Goal: Task Accomplishment & Management: Manage account settings

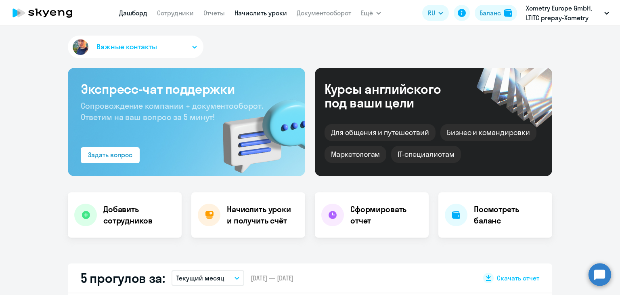
click at [251, 11] on link "Начислить уроки" at bounding box center [260, 13] width 52 height 8
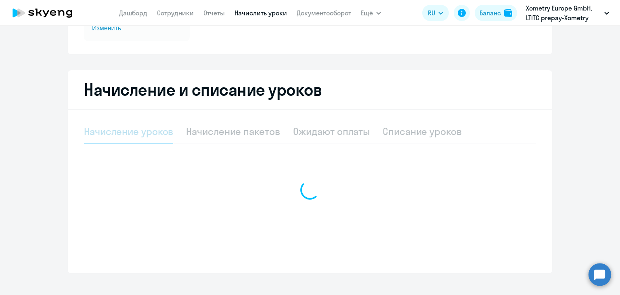
scroll to position [135, 0]
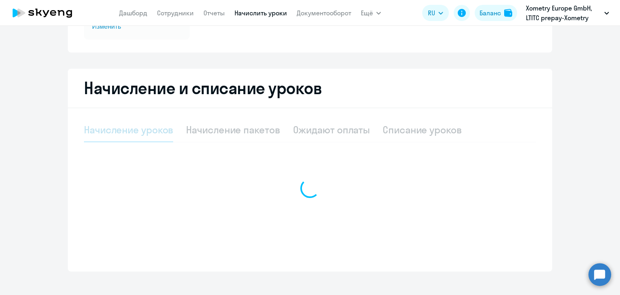
select select "10"
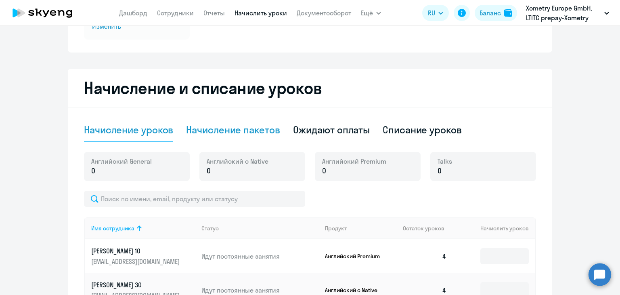
click at [257, 136] on div "Начисление пакетов" at bounding box center [233, 129] width 94 height 13
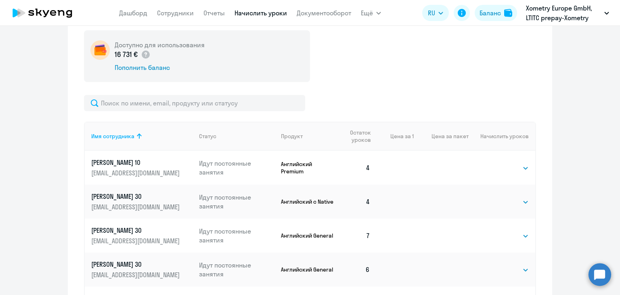
scroll to position [519, 0]
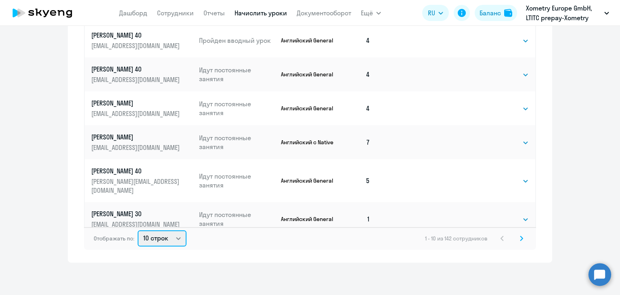
click at [164, 237] on select "10 строк 30 строк 50 строк" at bounding box center [162, 238] width 49 height 16
click at [173, 238] on select "10 строк 30 строк 50 строк" at bounding box center [162, 238] width 49 height 16
select select "50"
click at [138, 230] on select "10 строк 30 строк 50 строк" at bounding box center [162, 238] width 49 height 16
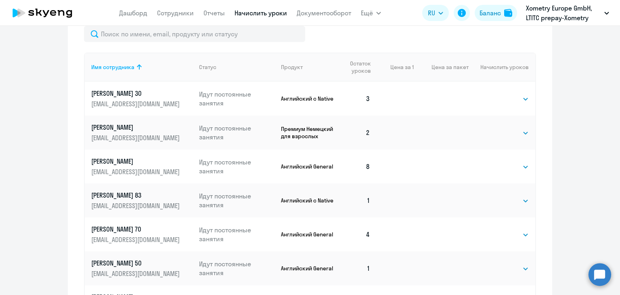
scroll to position [326, 0]
click at [500, 200] on select "Выбрать 4 8 16 32 64" at bounding box center [511, 200] width 33 height 10
select select "8"
click at [495, 197] on select "Выбрать 4 8 16 32 64" at bounding box center [511, 200] width 33 height 10
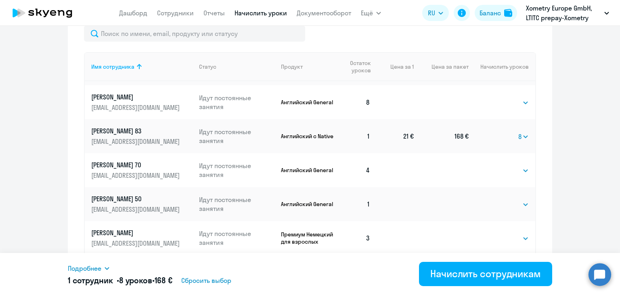
scroll to position [65, 0]
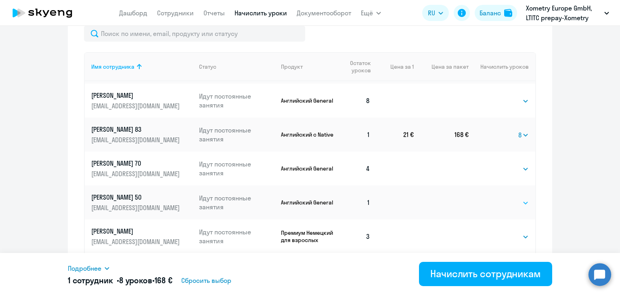
click at [495, 205] on select "Выбрать 4 8 16 32 64" at bounding box center [511, 203] width 33 height 10
select select "8"
click at [495, 200] on select "Выбрать 4 8 16 32 64" at bounding box center [511, 203] width 33 height 10
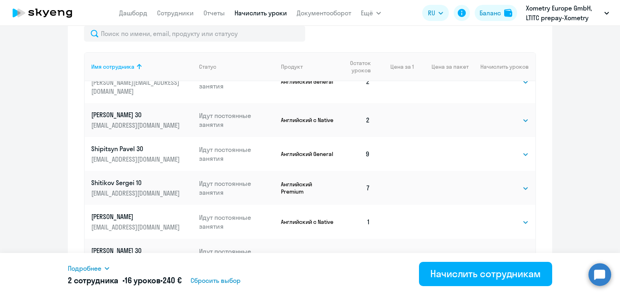
scroll to position [549, 0]
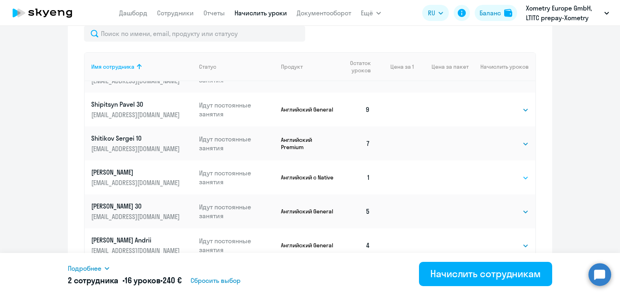
click at [495, 173] on select "Выбрать 4 8 16 32 64" at bounding box center [511, 178] width 33 height 10
select select "8"
click at [495, 173] on select "Выбрать 4 8 16 32 64" at bounding box center [511, 178] width 33 height 10
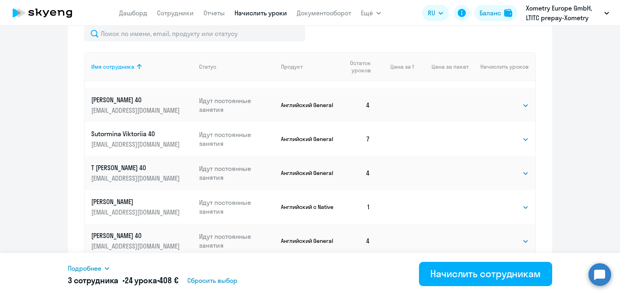
scroll to position [791, 0]
click at [495, 202] on select "Выбрать 4 8 16 32 64" at bounding box center [511, 207] width 33 height 10
select select "8"
click at [495, 202] on select "Выбрать 4 8 16 32 64" at bounding box center [511, 207] width 33 height 10
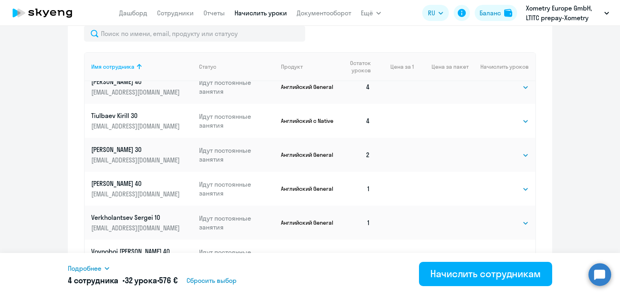
scroll to position [944, 0]
click at [495, 184] on select "Выбрать 4 8 16 32 64" at bounding box center [511, 189] width 33 height 10
select select "8"
click at [495, 184] on select "Выбрать 4 8 16 32 64" at bounding box center [511, 189] width 33 height 10
click at [497, 218] on select "Выбрать 4 8 16 32 64" at bounding box center [511, 223] width 33 height 10
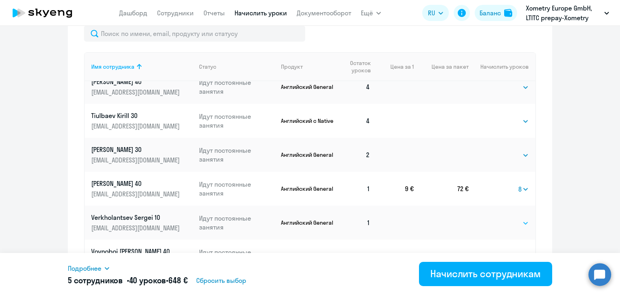
select select "8"
click at [495, 218] on select "Выбрать 4 8 16 32 64" at bounding box center [511, 223] width 33 height 10
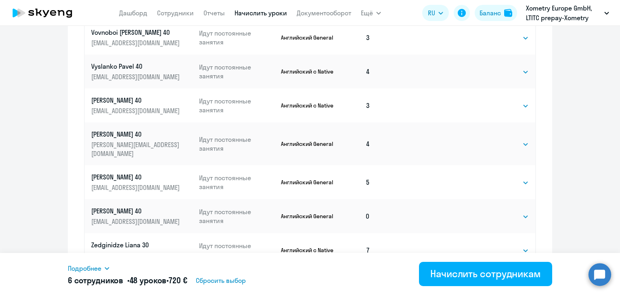
scroll to position [395, 0]
click at [508, 211] on select "Выбрать 4 8 16 32 64" at bounding box center [511, 216] width 33 height 10
select select "8"
click at [495, 211] on select "Выбрать 4 8 16 32 64" at bounding box center [511, 216] width 33 height 10
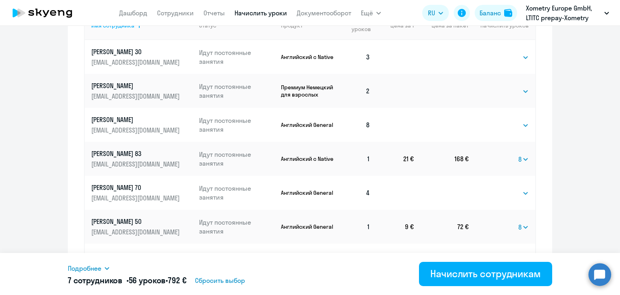
scroll to position [270, 0]
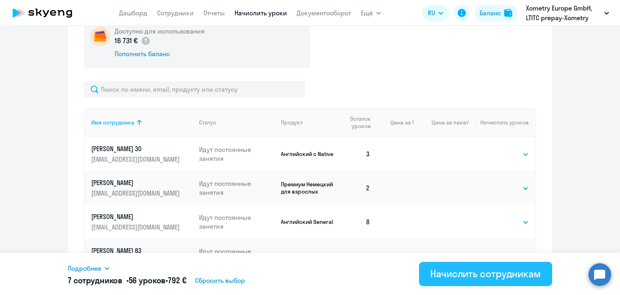
click at [463, 271] on div "Начислить сотрудникам" at bounding box center [485, 273] width 111 height 13
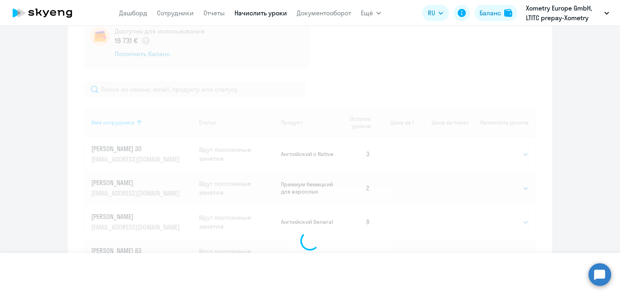
select select
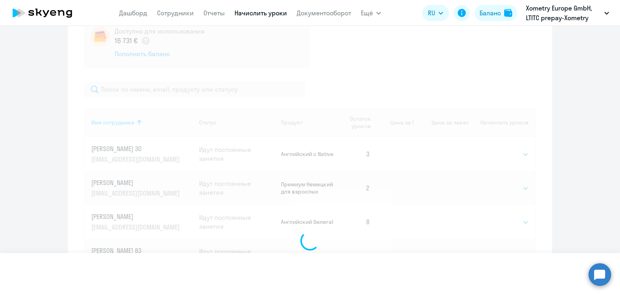
select select
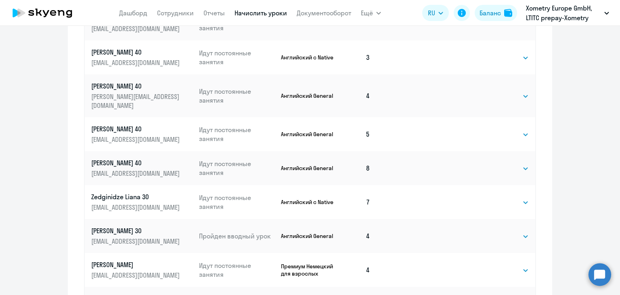
scroll to position [519, 0]
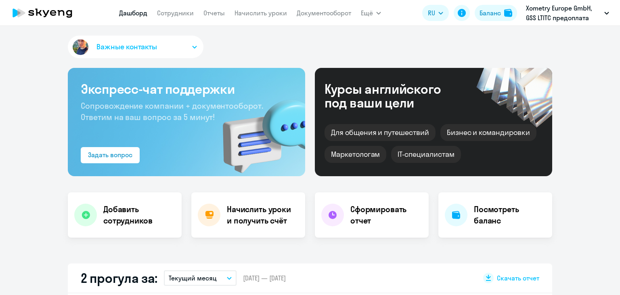
select select "30"
click at [265, 9] on link "Начислить уроки" at bounding box center [260, 13] width 52 height 8
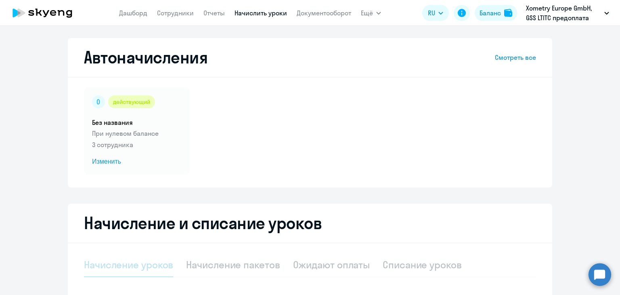
select select "10"
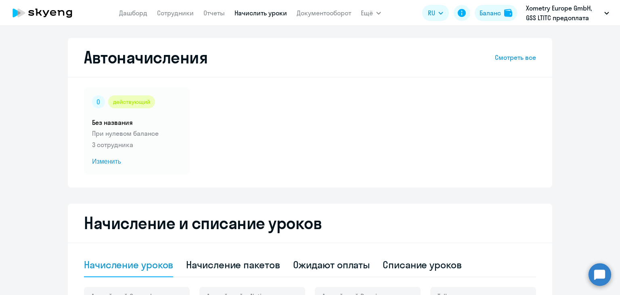
scroll to position [113, 0]
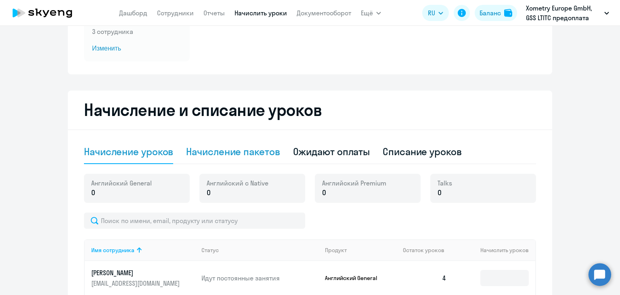
click at [257, 147] on div "Начисление пакетов" at bounding box center [233, 151] width 94 height 13
select select "10"
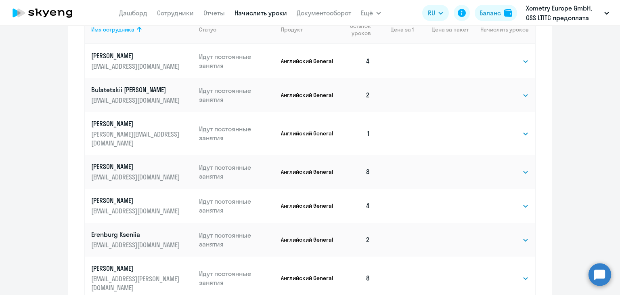
scroll to position [363, 0]
click at [502, 131] on select "Выбрать 4 8 16 32 64" at bounding box center [511, 134] width 33 height 10
select select "8"
click at [495, 129] on select "Выбрать 4 8 16 32 64" at bounding box center [511, 134] width 33 height 10
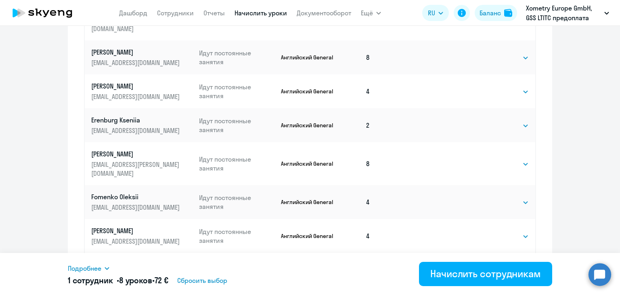
scroll to position [519, 0]
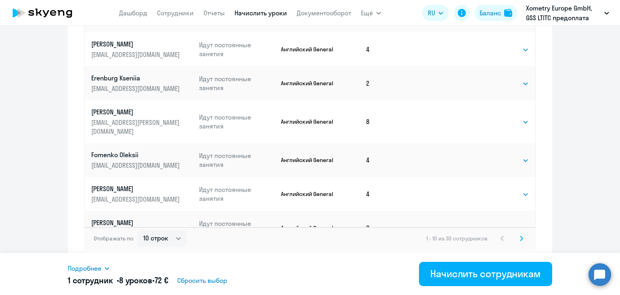
click at [520, 236] on svg-icon at bounding box center [521, 238] width 10 height 10
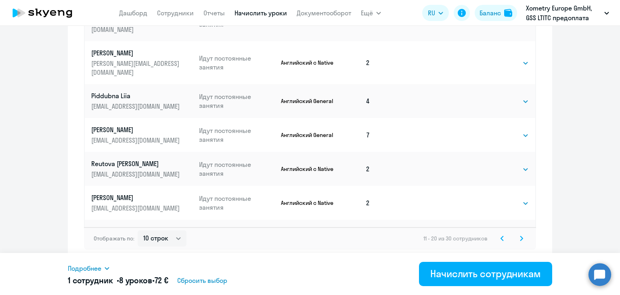
click at [520, 236] on icon at bounding box center [521, 238] width 3 height 6
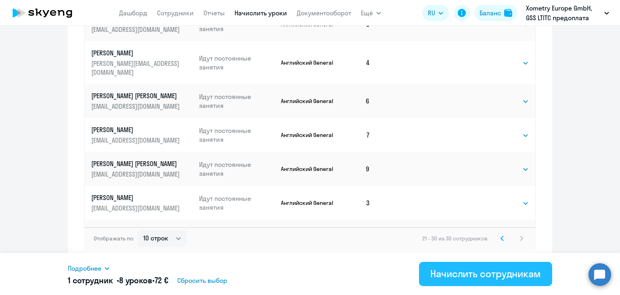
click at [487, 270] on div "Начислить сотрудникам" at bounding box center [485, 273] width 111 height 13
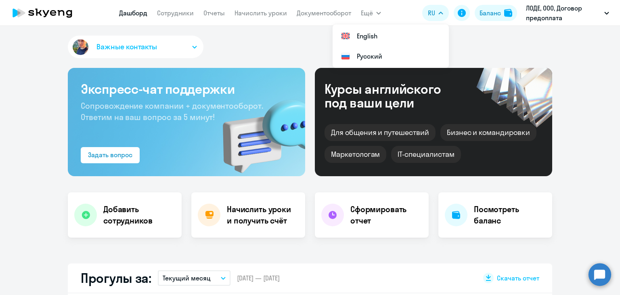
select select "30"
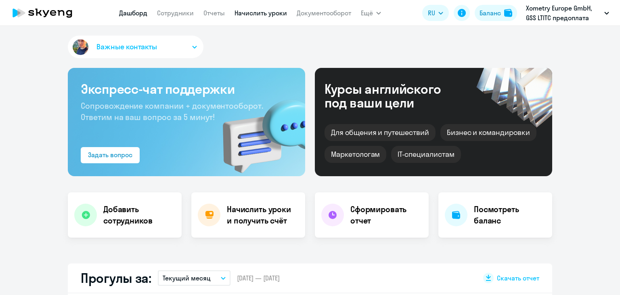
select select "30"
click at [248, 15] on link "Начислить уроки" at bounding box center [260, 13] width 52 height 8
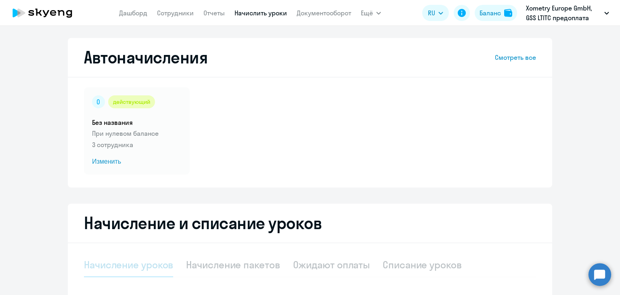
select select "10"
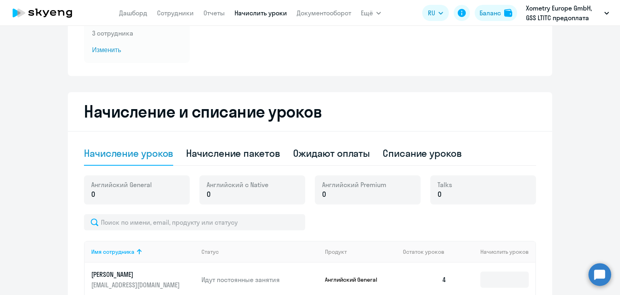
scroll to position [187, 0]
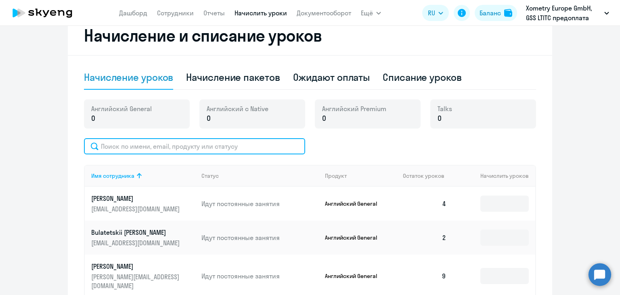
click at [130, 148] on input "text" at bounding box center [194, 146] width 221 height 16
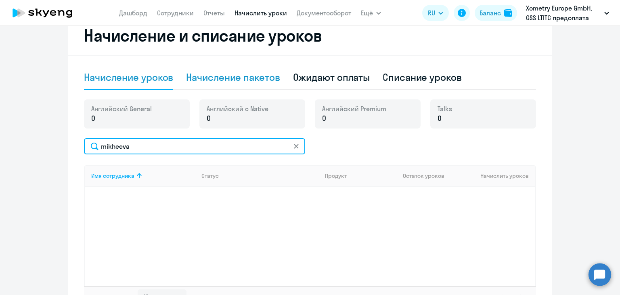
type input "mikheeva"
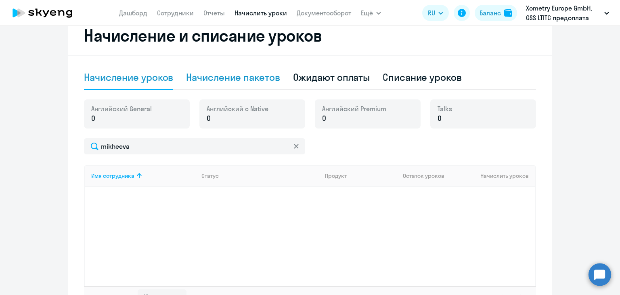
click at [203, 82] on div "Начисление пакетов" at bounding box center [233, 77] width 94 height 13
select select "10"
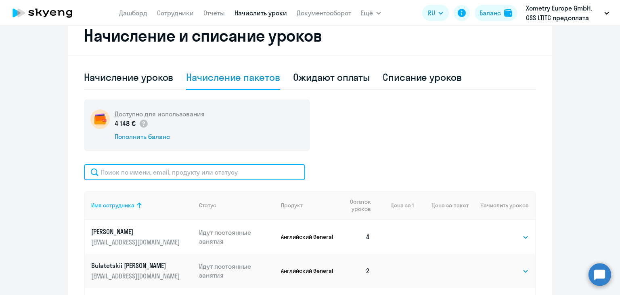
click at [171, 167] on input "text" at bounding box center [194, 172] width 221 height 16
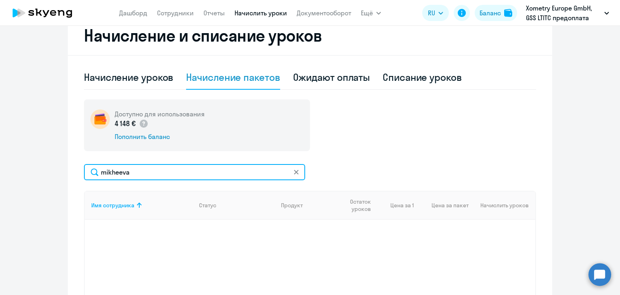
type input "mikheeva"
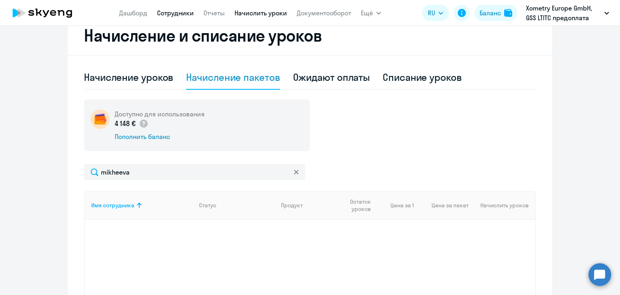
click at [165, 15] on link "Сотрудники" at bounding box center [175, 13] width 37 height 8
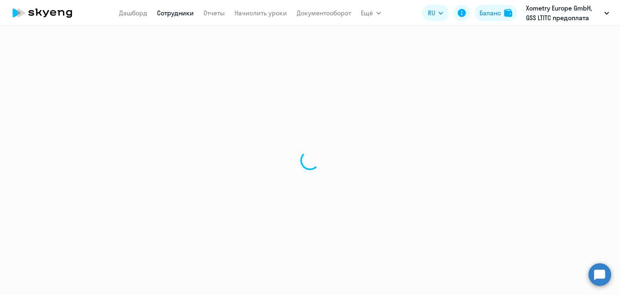
select select "30"
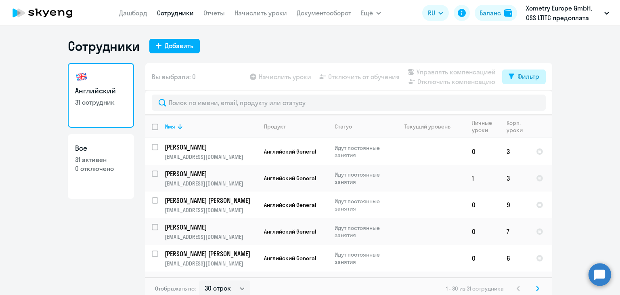
click at [526, 77] on div "Фильтр" at bounding box center [528, 76] width 22 height 10
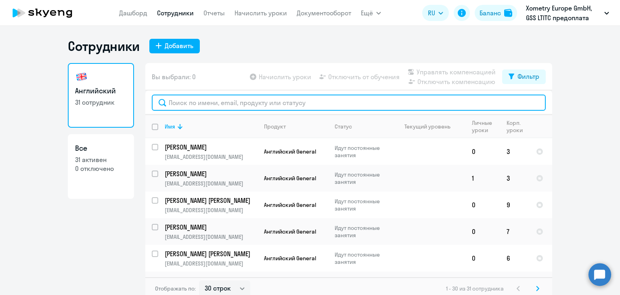
click at [221, 104] on input "text" at bounding box center [349, 102] width 394 height 16
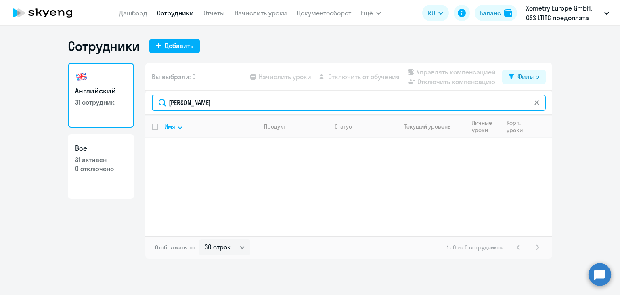
type input "[PERSON_NAME]"
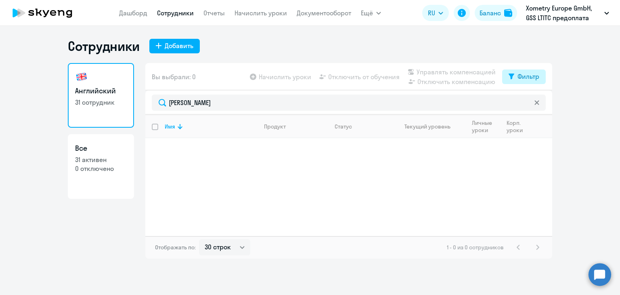
click at [508, 77] on icon at bounding box center [511, 76] width 6 height 6
